Goal: Navigation & Orientation: Find specific page/section

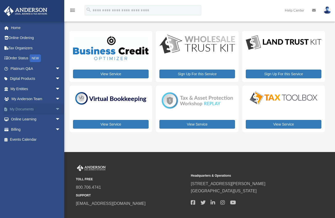
click at [22, 105] on link "My Documents arrow_drop_down" at bounding box center [36, 109] width 65 height 10
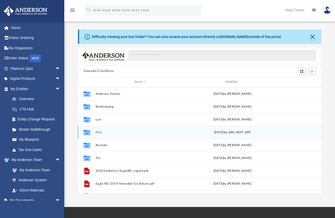
scroll to position [113, 240]
click at [100, 132] on button "Mail" at bounding box center [140, 132] width 90 height 3
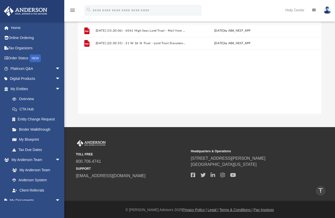
scroll to position [153, 0]
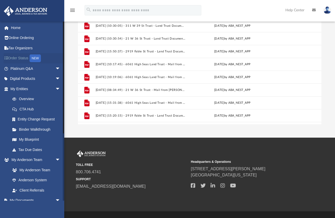
click at [23, 60] on link "Order Status NEW" at bounding box center [36, 58] width 65 height 11
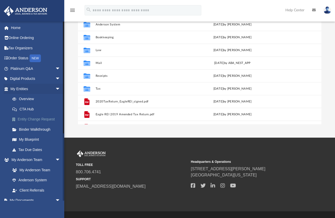
scroll to position [113, 240]
click at [55, 88] on span "arrow_drop_down" at bounding box center [60, 89] width 10 height 11
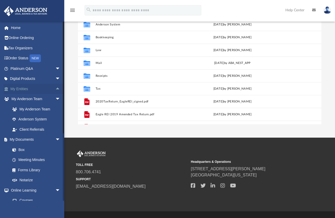
click at [55, 88] on span "arrow_drop_up" at bounding box center [60, 89] width 10 height 11
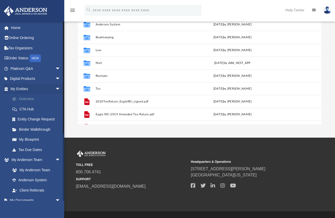
click at [30, 99] on link "Overview" at bounding box center [37, 99] width 61 height 10
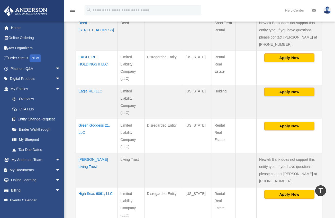
scroll to position [97, 0]
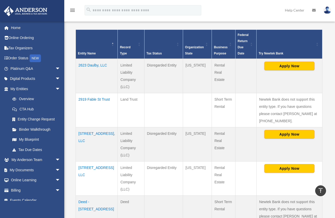
click at [89, 66] on td "2623 Daulby, LLC" at bounding box center [97, 76] width 42 height 34
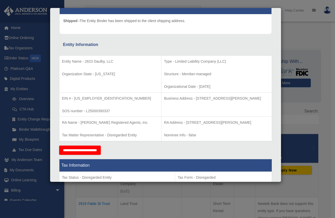
scroll to position [0, 0]
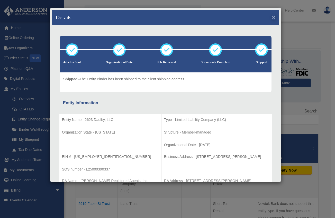
click at [272, 17] on button "×" at bounding box center [273, 16] width 3 height 5
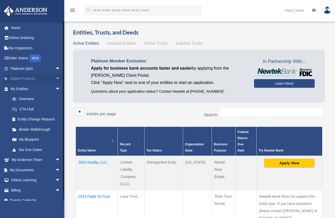
click at [55, 79] on span "arrow_drop_down" at bounding box center [60, 79] width 10 height 11
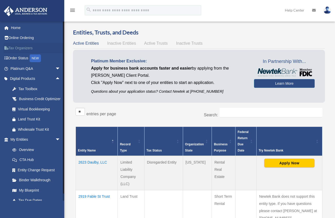
click at [19, 49] on link "Tax Organizers" at bounding box center [36, 48] width 65 height 10
